Goal: Task Accomplishment & Management: Complete application form

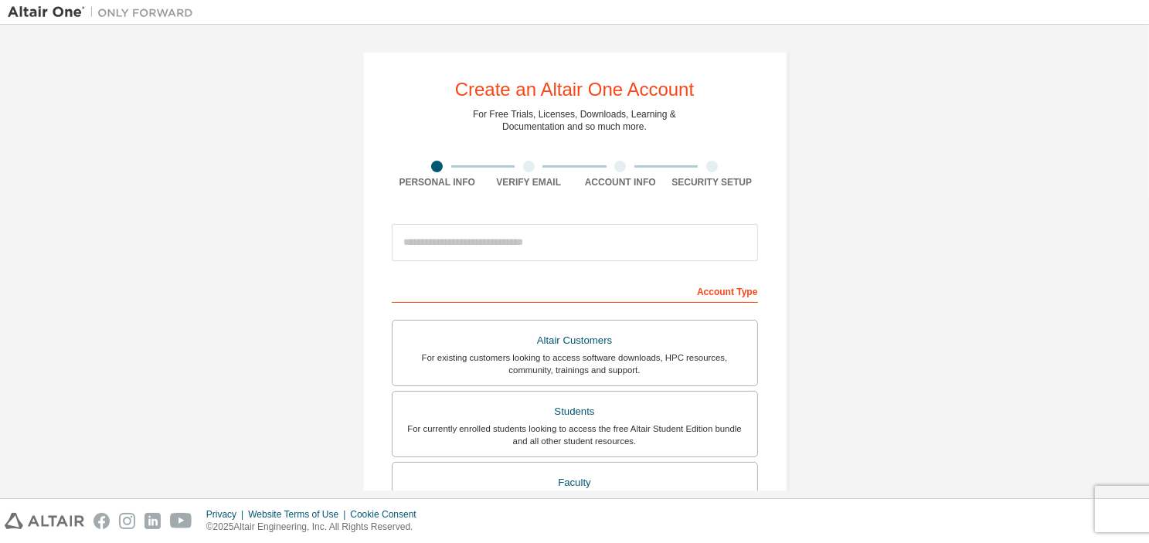
scroll to position [155, 0]
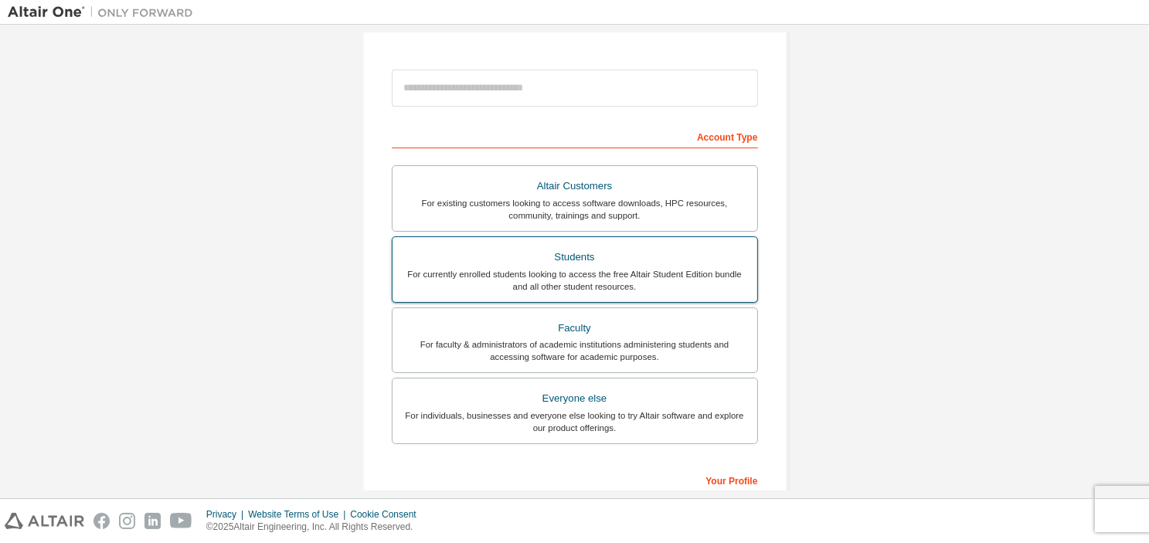
click at [726, 270] on div "For currently enrolled students looking to access the free Altair Student Editi…" at bounding box center [575, 280] width 346 height 25
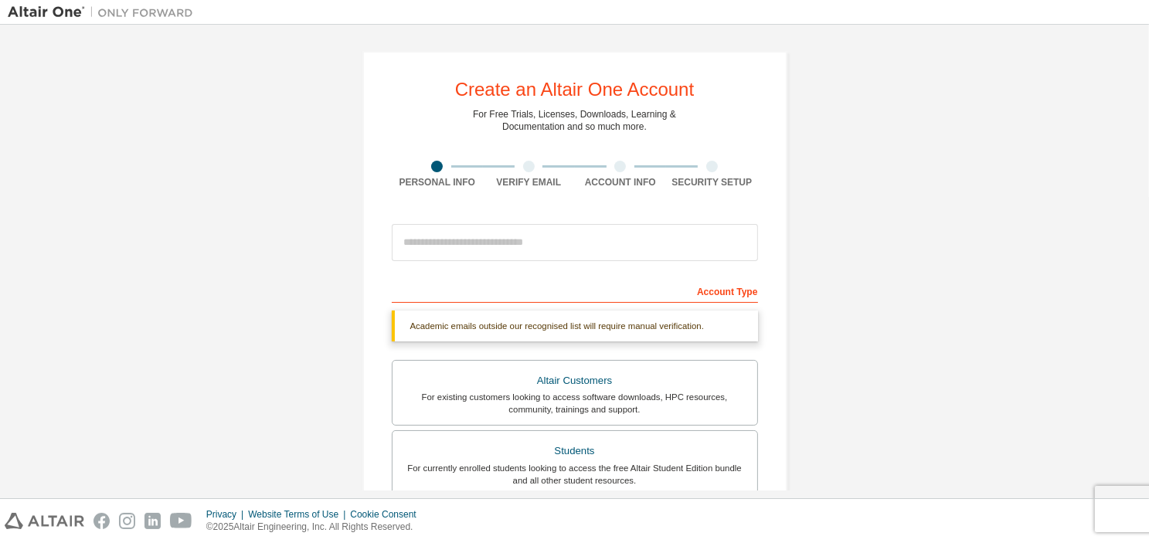
scroll to position [0, 0]
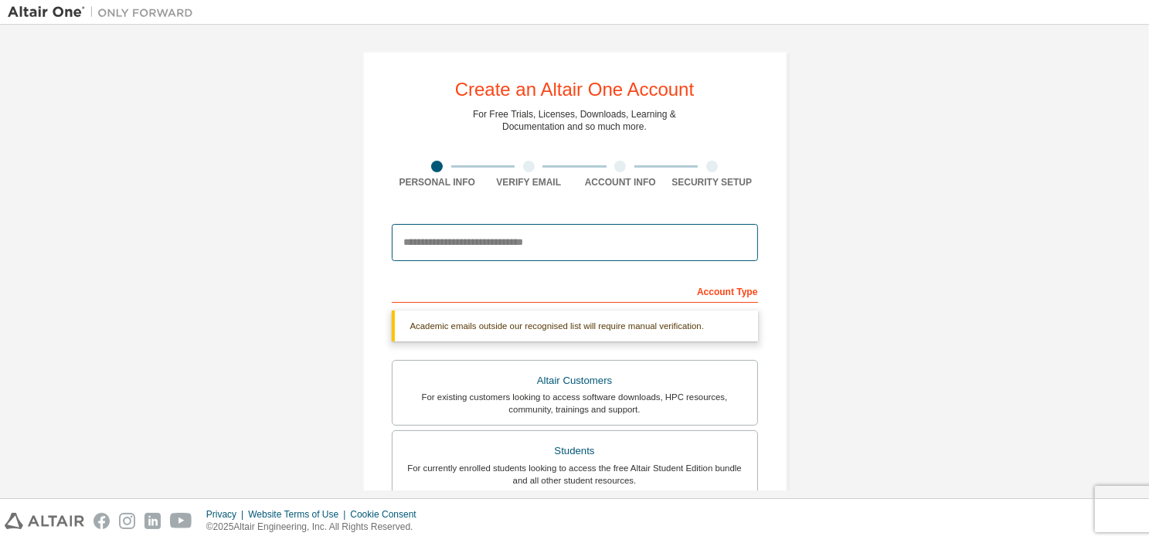
click at [651, 238] on input "email" at bounding box center [575, 242] width 366 height 37
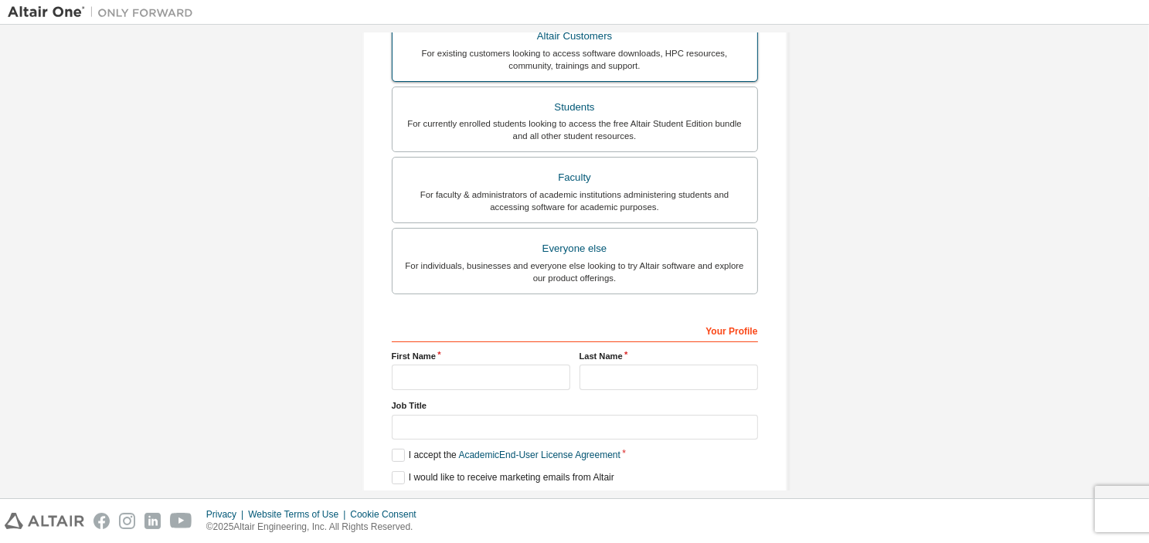
scroll to position [410, 0]
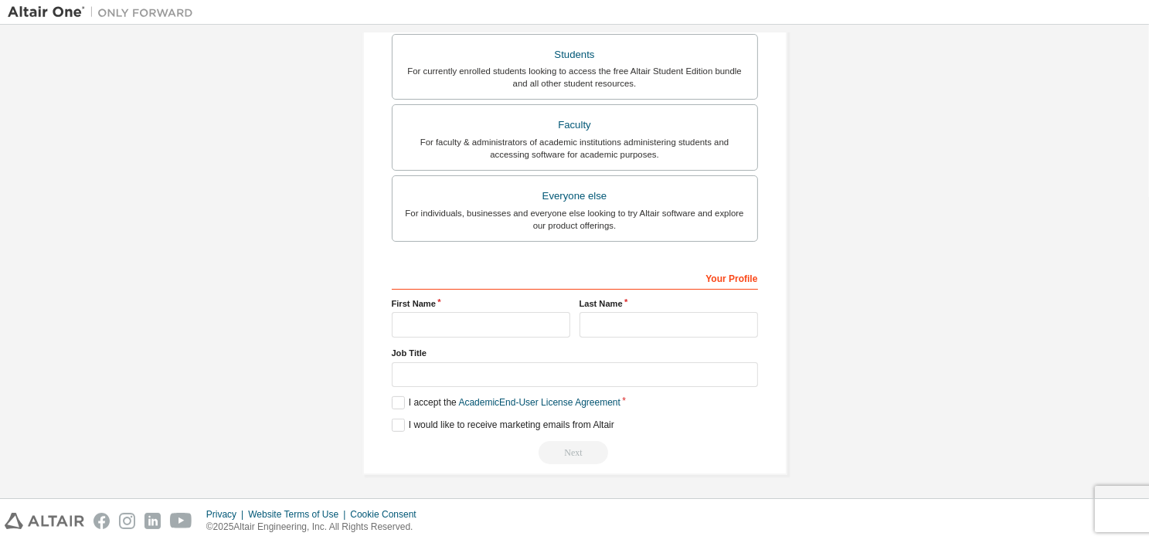
type input "**********"
click at [460, 379] on input "text" at bounding box center [575, 374] width 366 height 25
click at [448, 312] on input "text" at bounding box center [481, 324] width 178 height 25
click at [396, 401] on label "I accept the Academic End-User License Agreement" at bounding box center [506, 402] width 229 height 13
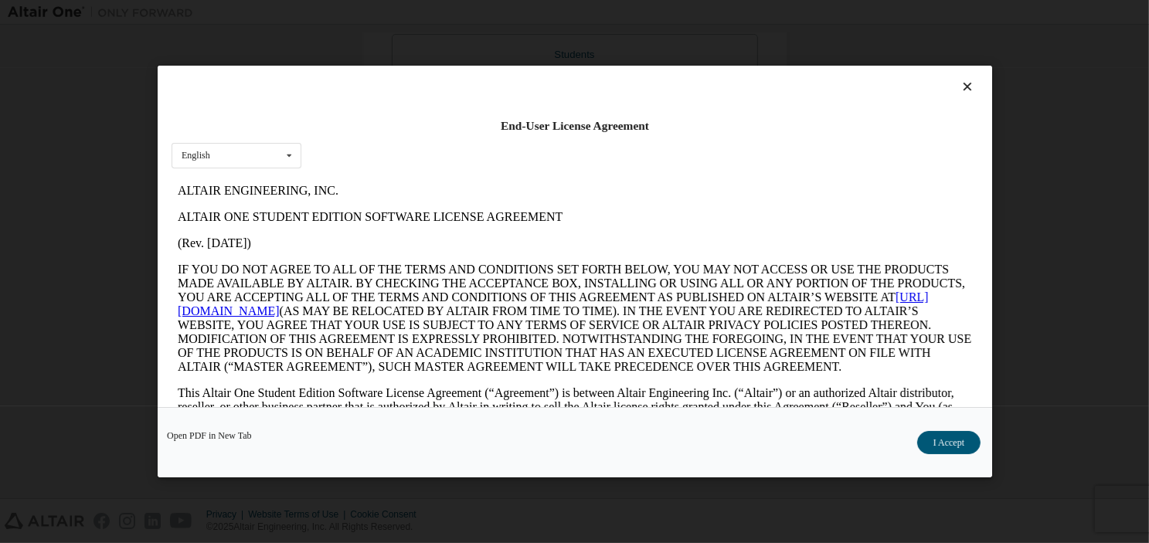
scroll to position [0, 0]
drag, startPoint x: 939, startPoint y: 421, endPoint x: 945, endPoint y: 438, distance: 18.1
click at [943, 434] on div "Open PDF in New Tab I Accept" at bounding box center [575, 442] width 834 height 70
click at [949, 447] on button "I Accept" at bounding box center [947, 442] width 63 height 23
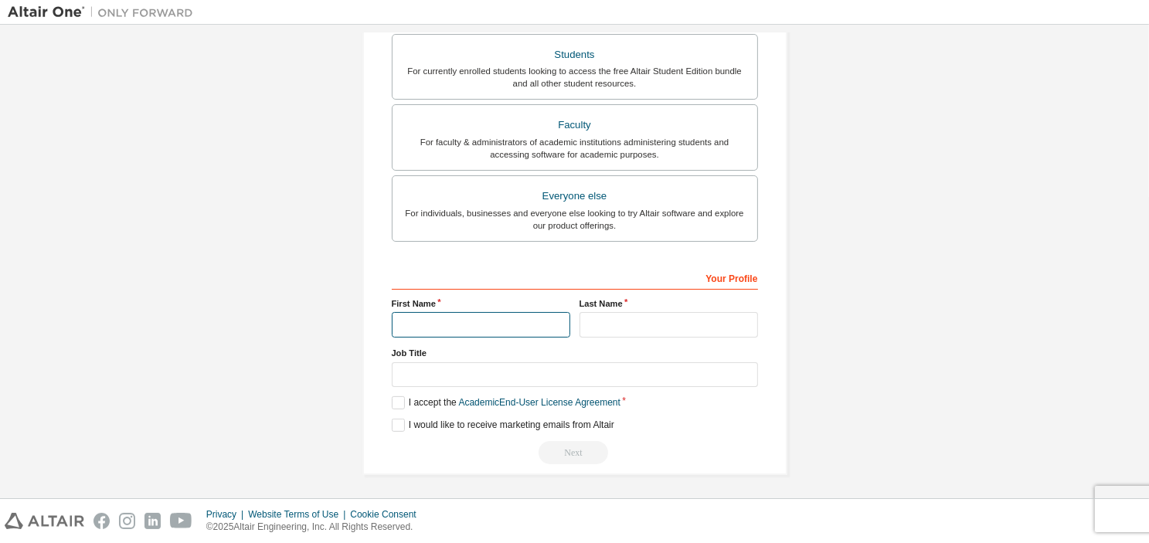
click at [516, 328] on input "text" at bounding box center [481, 324] width 178 height 25
type input "*"
type input "**"
type input "*"
type input "*******"
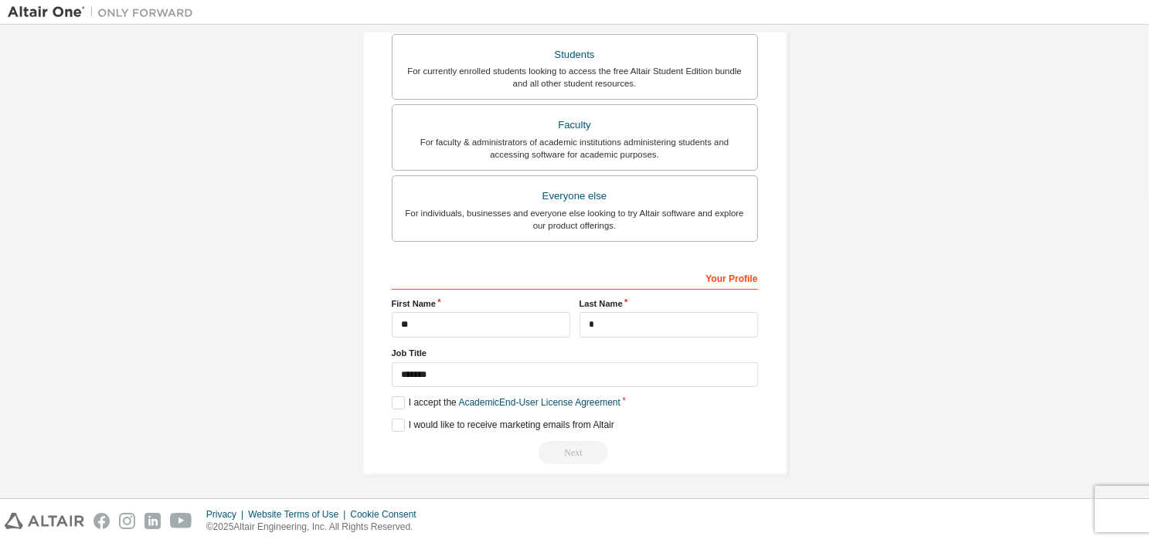
click at [558, 454] on div "Next" at bounding box center [575, 452] width 366 height 23
click at [399, 425] on label "I would like to receive marketing emails from Altair" at bounding box center [503, 425] width 223 height 13
click at [399, 423] on label "I would like to receive marketing emails from Altair" at bounding box center [503, 425] width 223 height 13
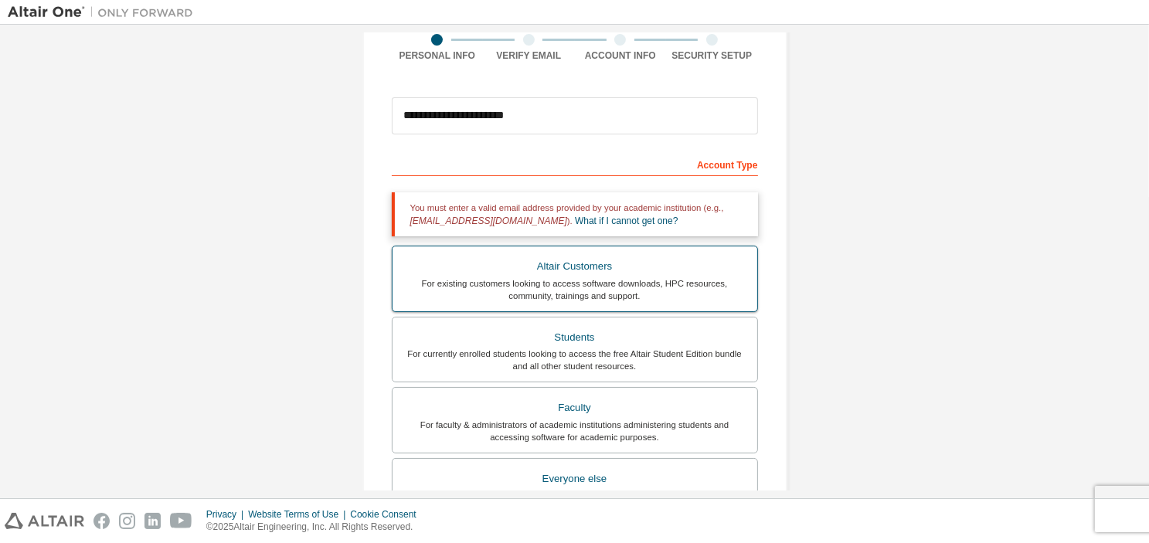
scroll to position [155, 0]
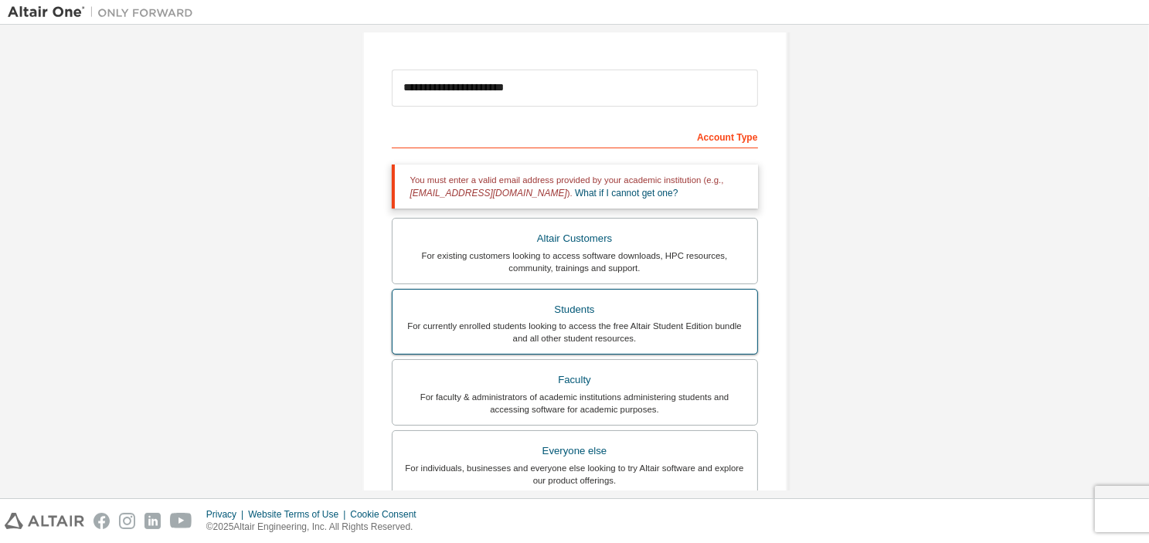
click at [658, 313] on div "Students" at bounding box center [575, 310] width 346 height 22
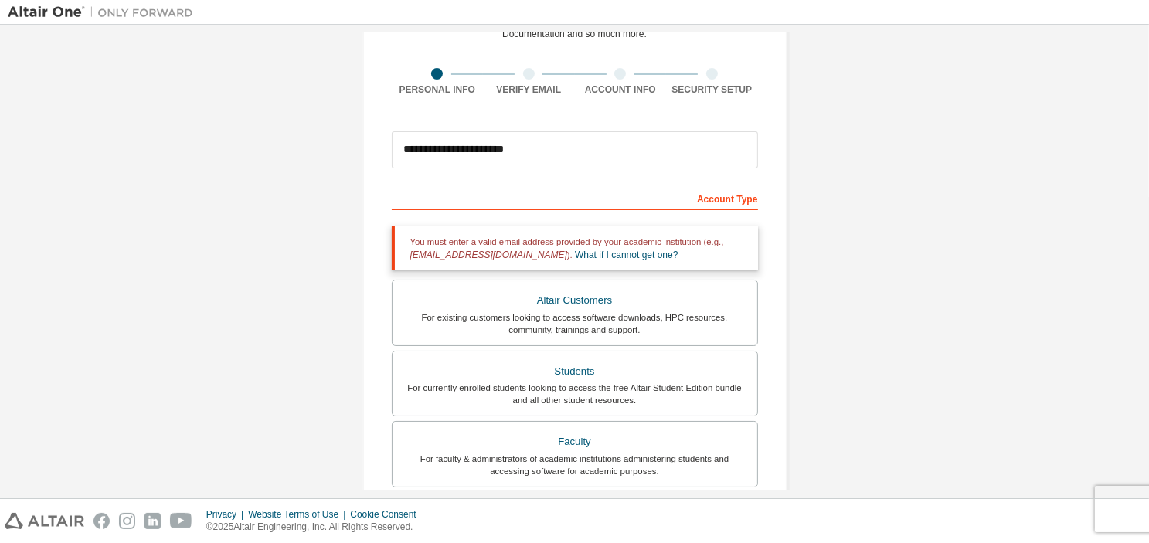
scroll to position [0, 0]
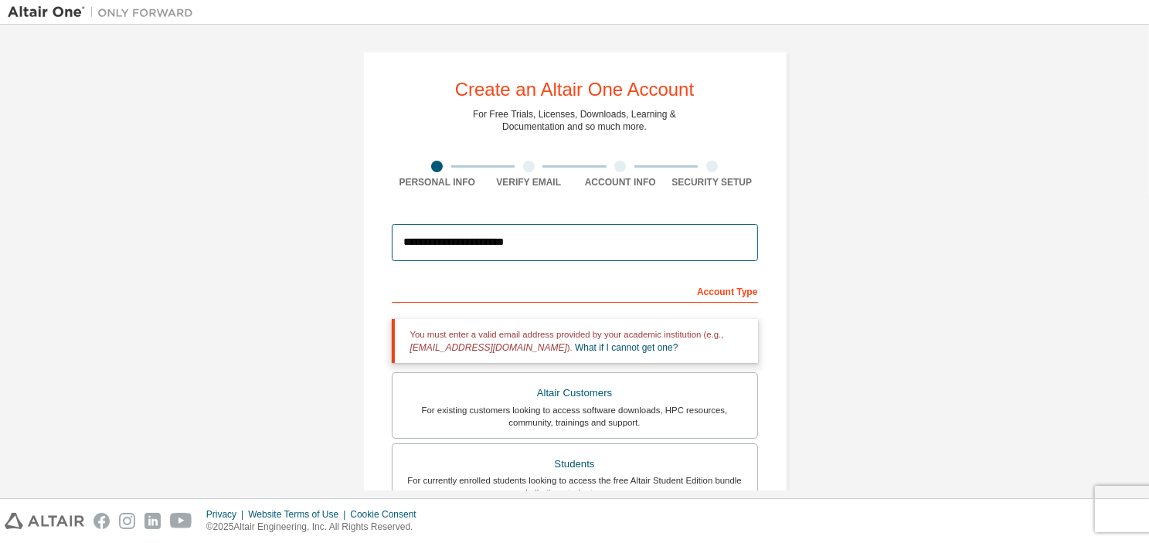
drag, startPoint x: 578, startPoint y: 236, endPoint x: 347, endPoint y: 240, distance: 231.1
click at [347, 240] on div "**********" at bounding box center [575, 467] width 462 height 871
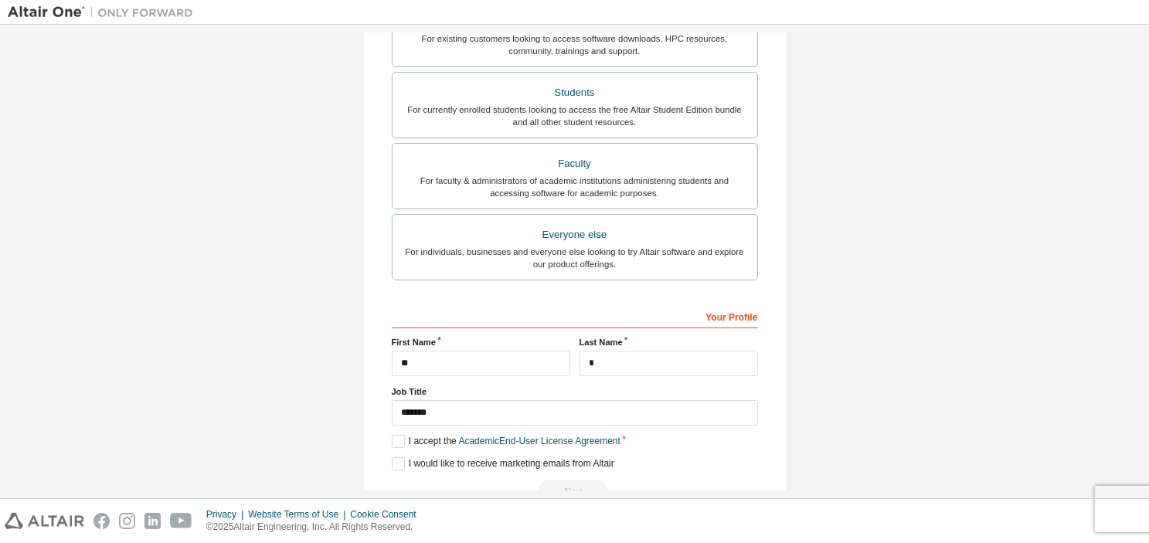
scroll to position [396, 0]
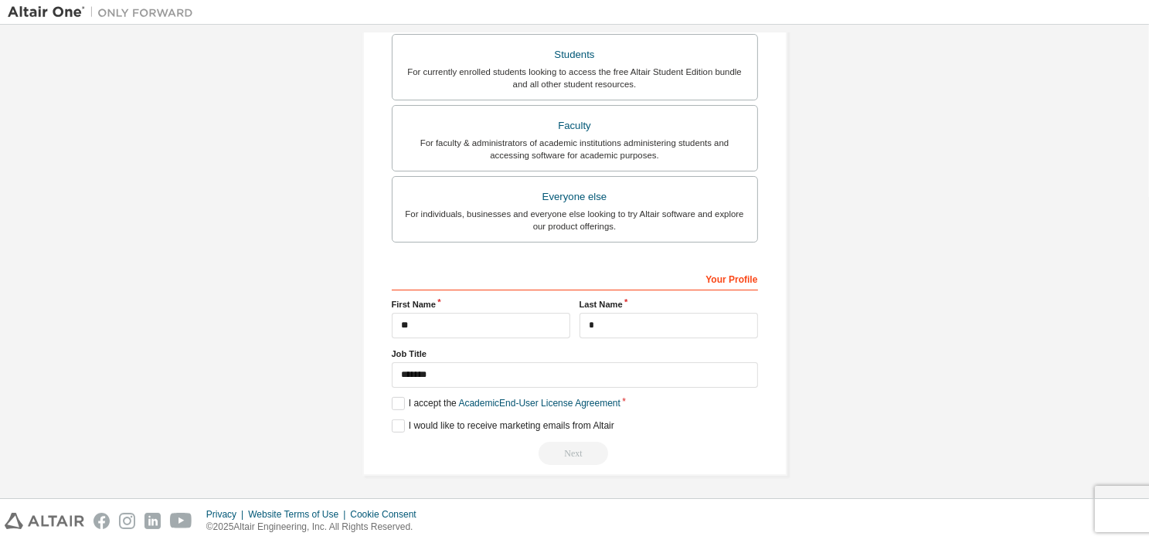
click at [582, 447] on div "Next" at bounding box center [575, 453] width 366 height 23
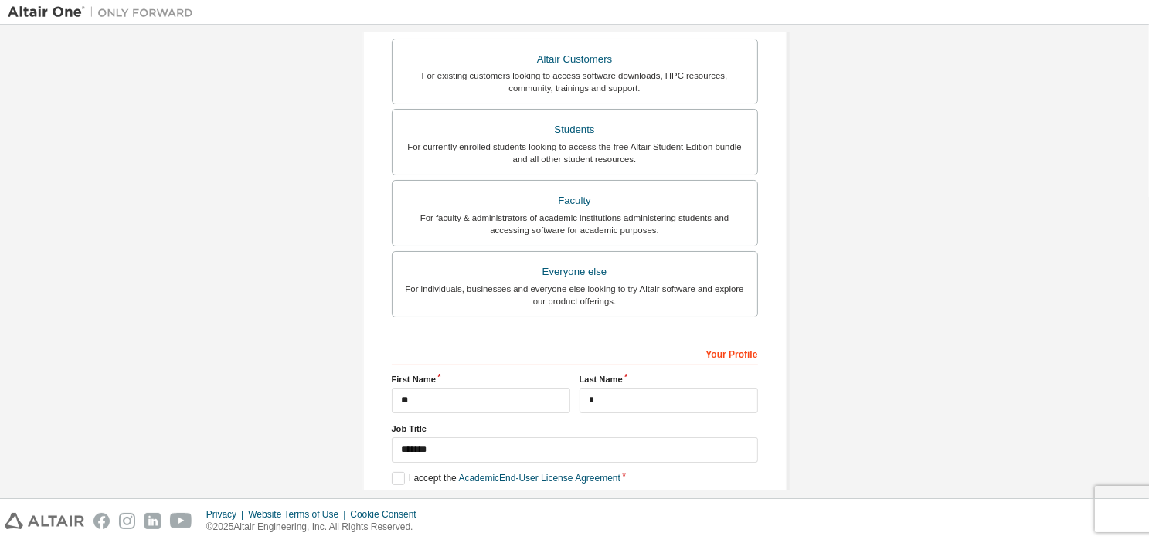
scroll to position [0, 0]
